Goal: Information Seeking & Learning: Learn about a topic

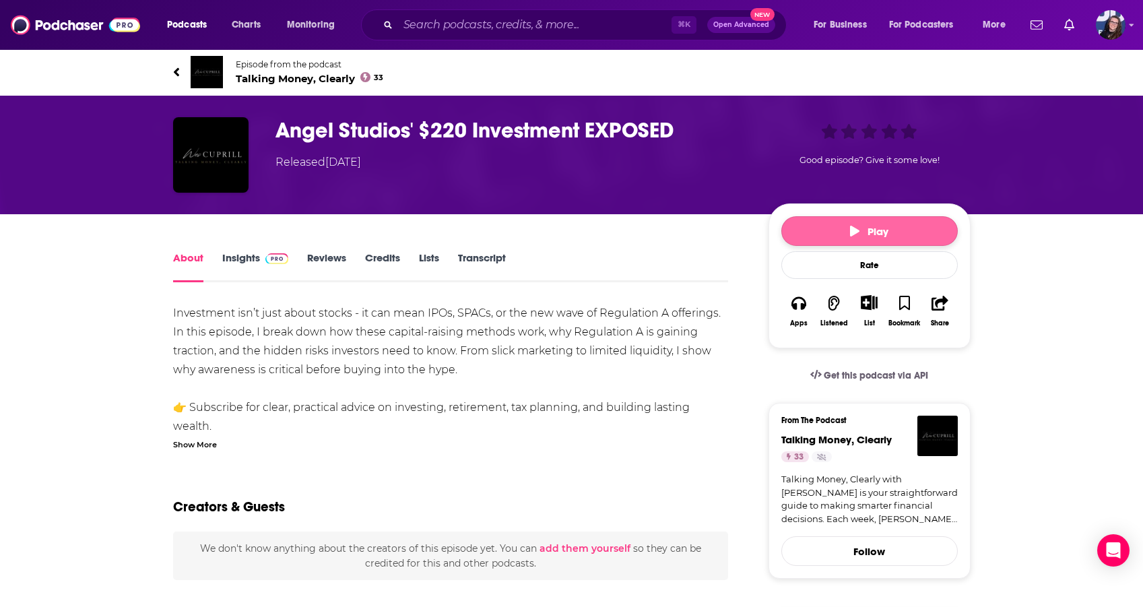
click at [814, 224] on button "Play" at bounding box center [869, 231] width 176 height 30
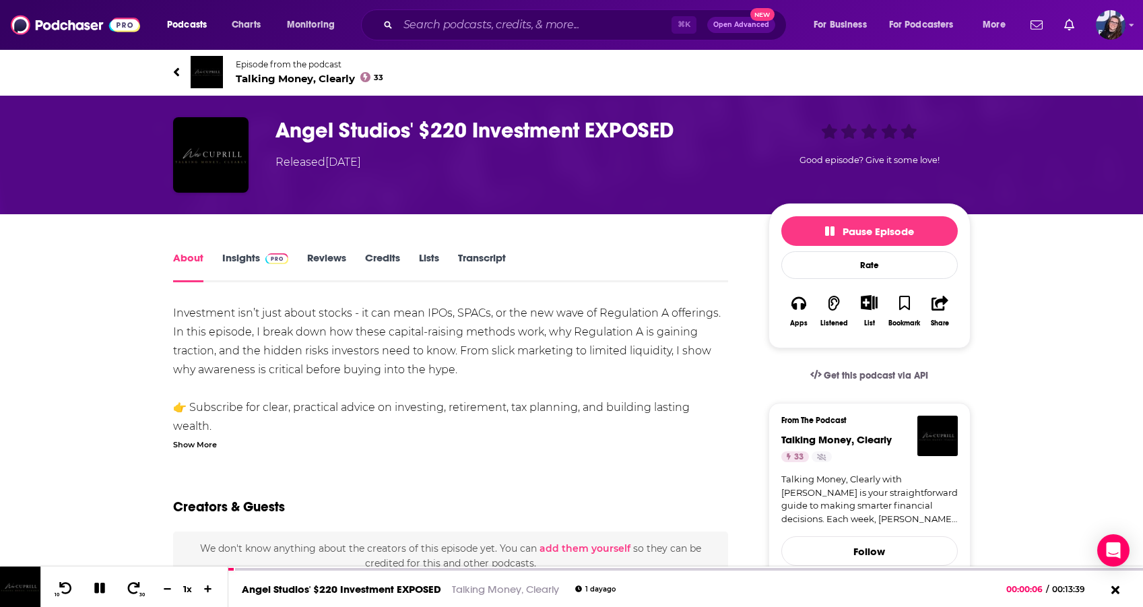
click at [264, 79] on span "Talking Money, Clearly 33" at bounding box center [310, 78] width 148 height 13
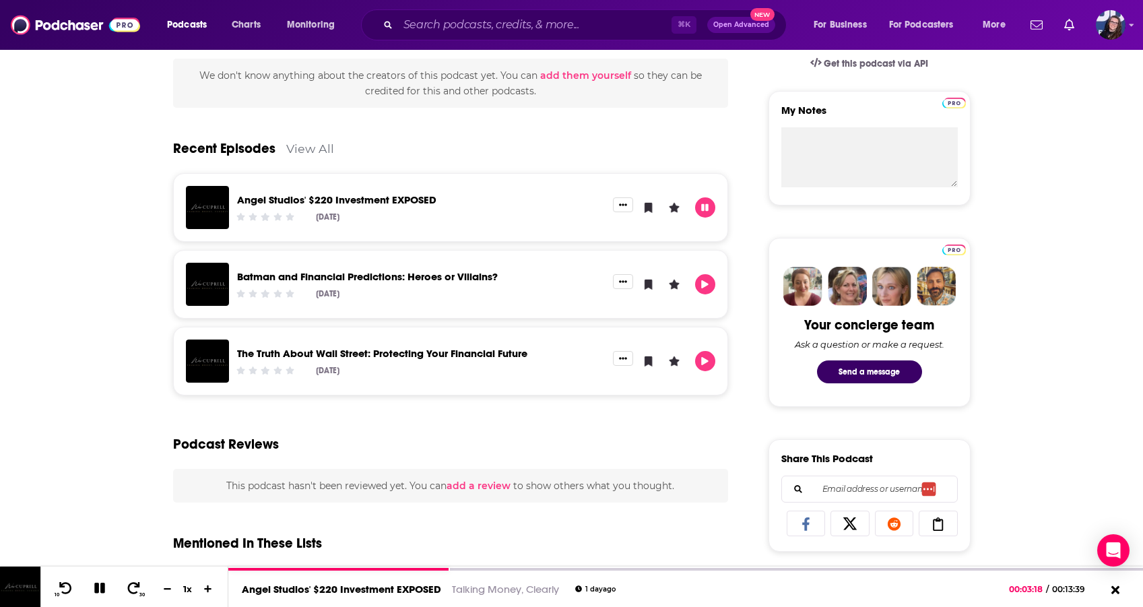
scroll to position [3, 0]
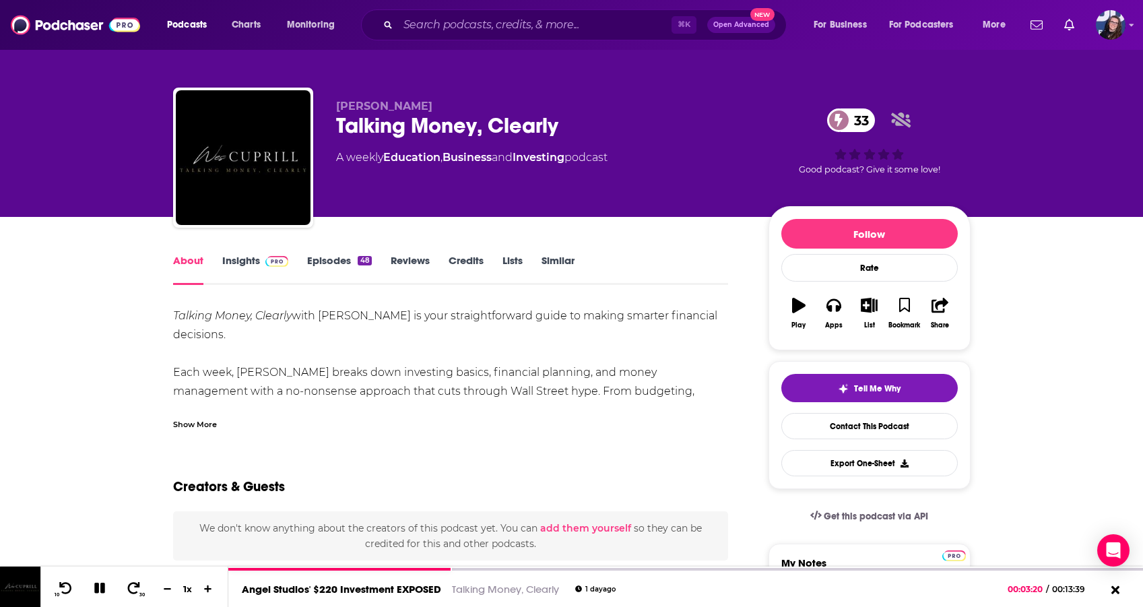
click at [242, 260] on link "Insights" at bounding box center [255, 269] width 67 height 31
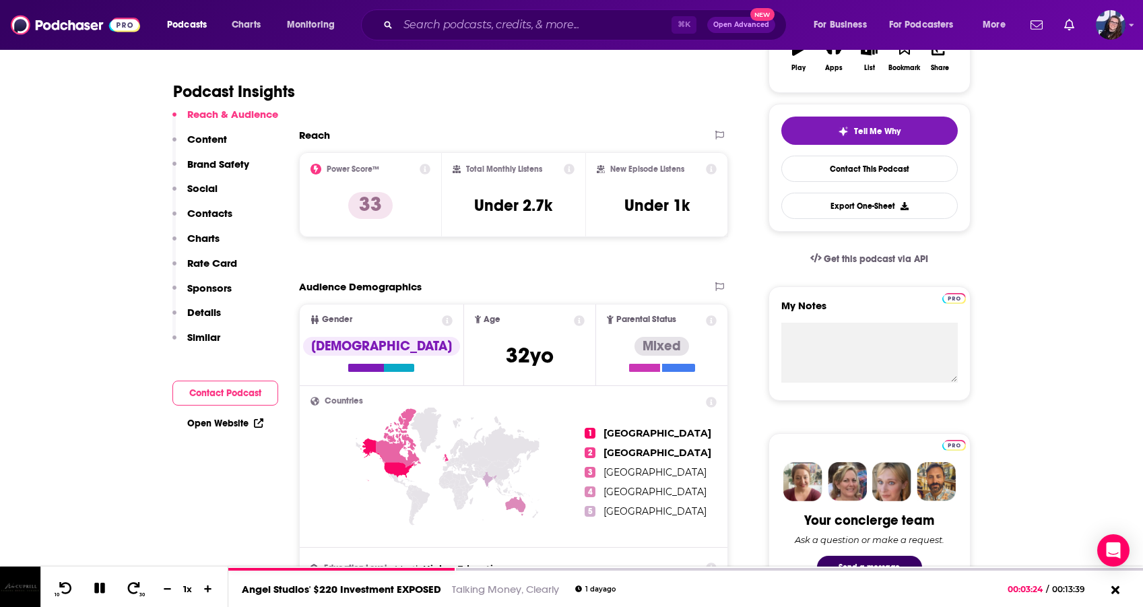
scroll to position [269, 0]
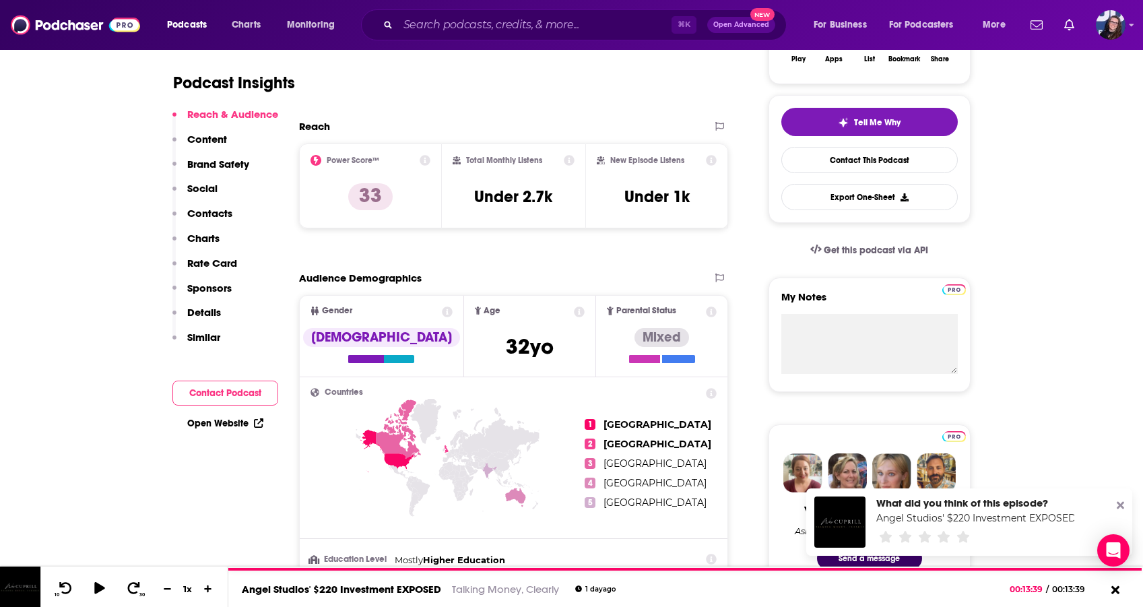
click at [1123, 502] on icon at bounding box center [1120, 505] width 7 height 7
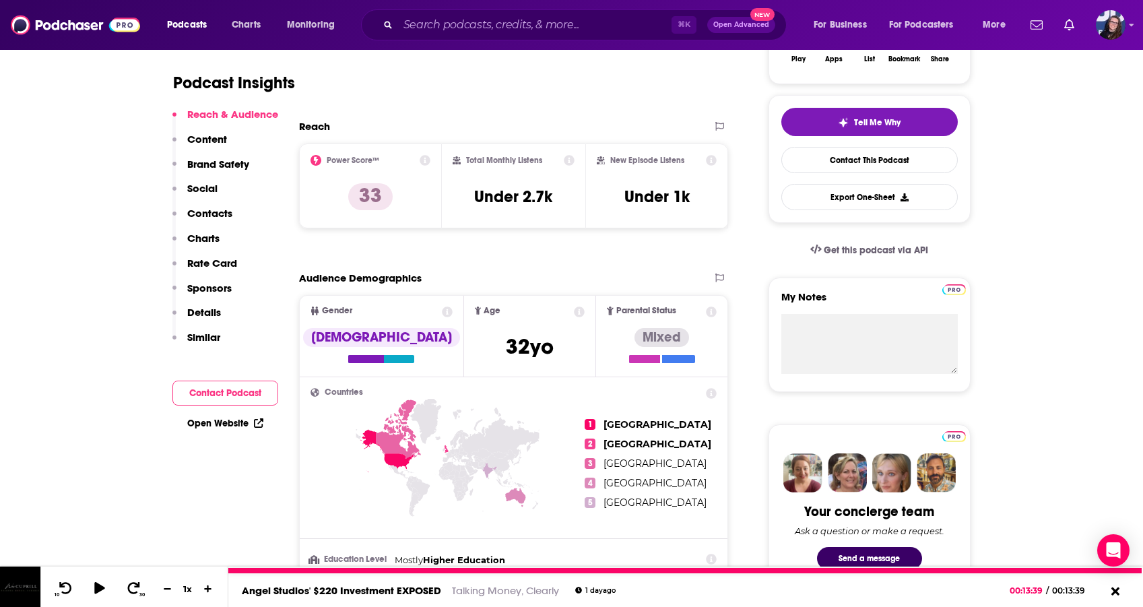
click at [1115, 591] on icon at bounding box center [1115, 591] width 8 height 8
